Goal: Information Seeking & Learning: Understand process/instructions

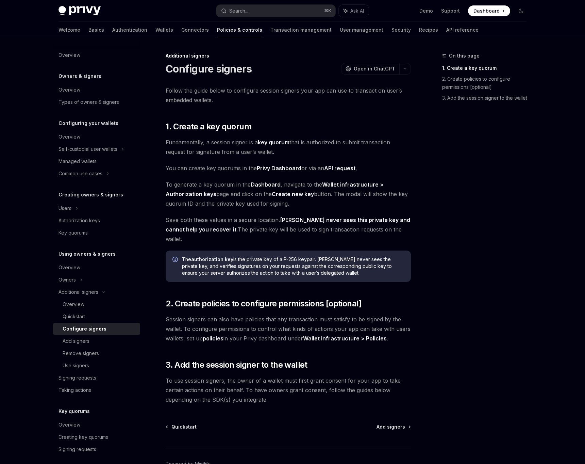
scroll to position [32, 0]
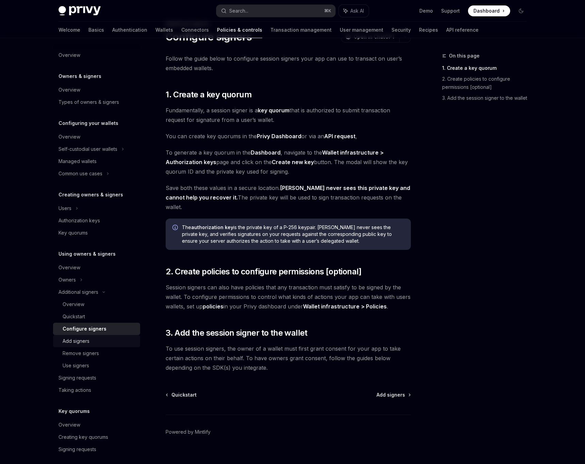
click at [85, 341] on div "Add signers" at bounding box center [76, 341] width 27 height 8
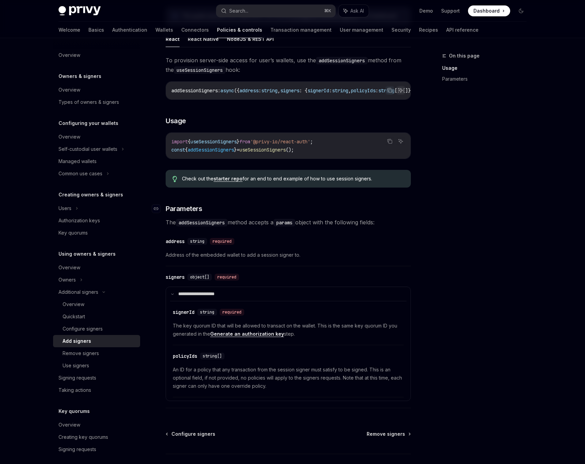
scroll to position [131, 0]
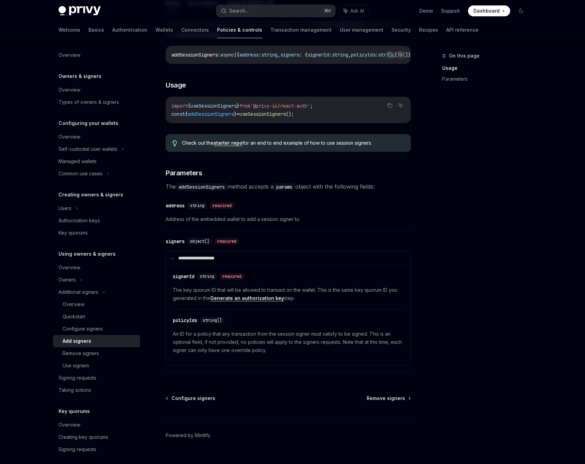
click at [178, 291] on span "The key quorum ID that will be allowed to transact on the wallet. This is the s…" at bounding box center [288, 294] width 231 height 16
drag, startPoint x: 178, startPoint y: 291, endPoint x: 243, endPoint y: 291, distance: 64.3
click at [243, 291] on span "The key quorum ID that will be allowed to transact on the wallet. This is the s…" at bounding box center [288, 294] width 231 height 16
click at [236, 300] on link "Generate an authorization key" at bounding box center [247, 298] width 74 height 6
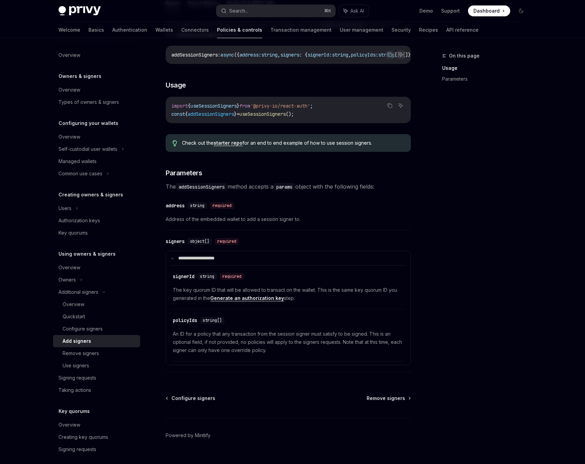
type textarea "*"
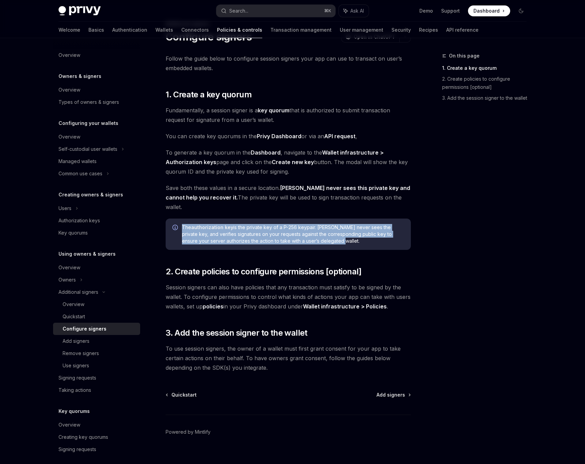
drag, startPoint x: 321, startPoint y: 230, endPoint x: 182, endPoint y: 218, distance: 140.1
click at [182, 218] on div "The authorization key is the private key of a P-256 keypair. [PERSON_NAME] neve…" at bounding box center [288, 233] width 245 height 31
copy span "The authorization key is the private key of a P-256 keypair. [PERSON_NAME] neve…"
